Goal: Find specific page/section: Find specific page/section

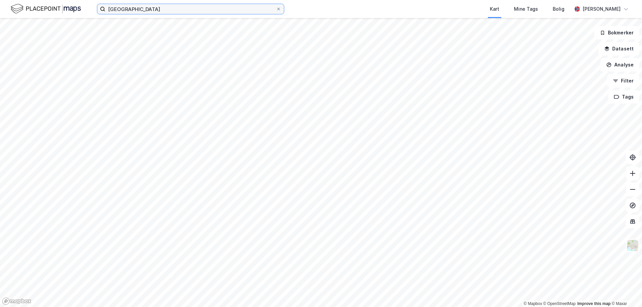
click at [168, 11] on input "[GEOGRAPHIC_DATA]" at bounding box center [190, 9] width 171 height 10
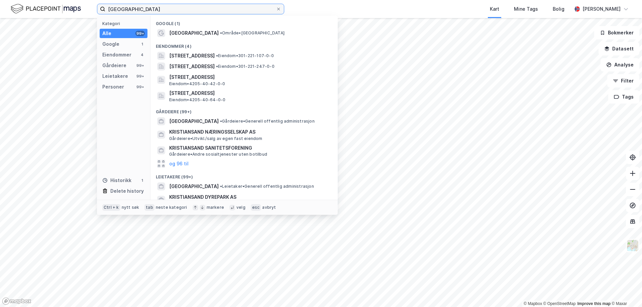
click at [168, 11] on input "[GEOGRAPHIC_DATA]" at bounding box center [190, 9] width 171 height 10
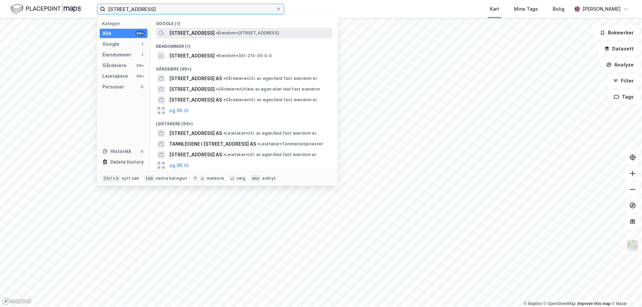
type input "[STREET_ADDRESS]"
click at [202, 33] on span "[STREET_ADDRESS]" at bounding box center [191, 33] width 45 height 8
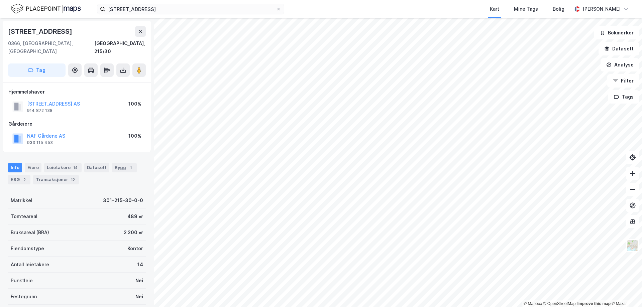
click at [133, 132] on div "100%" at bounding box center [134, 136] width 13 height 8
click at [133, 100] on div "100%" at bounding box center [134, 104] width 13 height 8
click at [132, 132] on div "100%" at bounding box center [134, 136] width 13 height 8
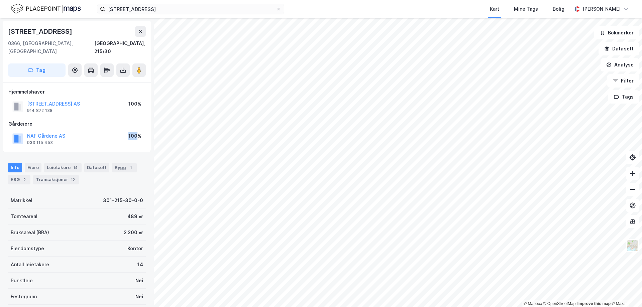
click at [132, 132] on div "100%" at bounding box center [134, 136] width 13 height 8
click at [133, 100] on div "100%" at bounding box center [134, 104] width 13 height 8
